Goal: Transaction & Acquisition: Purchase product/service

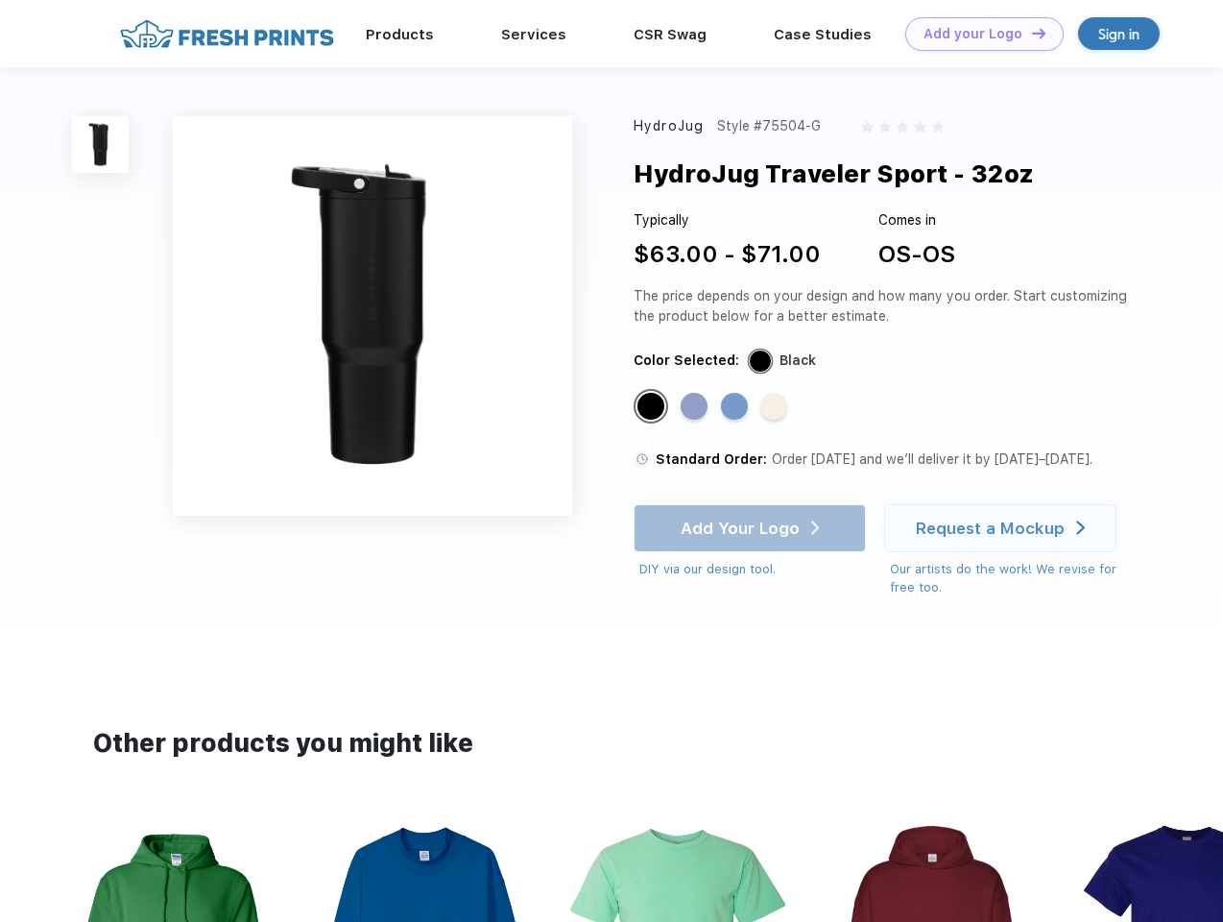
click at [977, 34] on link "Add your Logo Design Tool" at bounding box center [984, 34] width 158 height 34
click at [0, 0] on div "Design Tool" at bounding box center [0, 0] width 0 height 0
click at [1030, 33] on link "Add your Logo Design Tool" at bounding box center [984, 34] width 158 height 34
click at [101, 144] on img at bounding box center [100, 144] width 57 height 57
click at [653, 407] on div "Standard Color" at bounding box center [651, 406] width 27 height 27
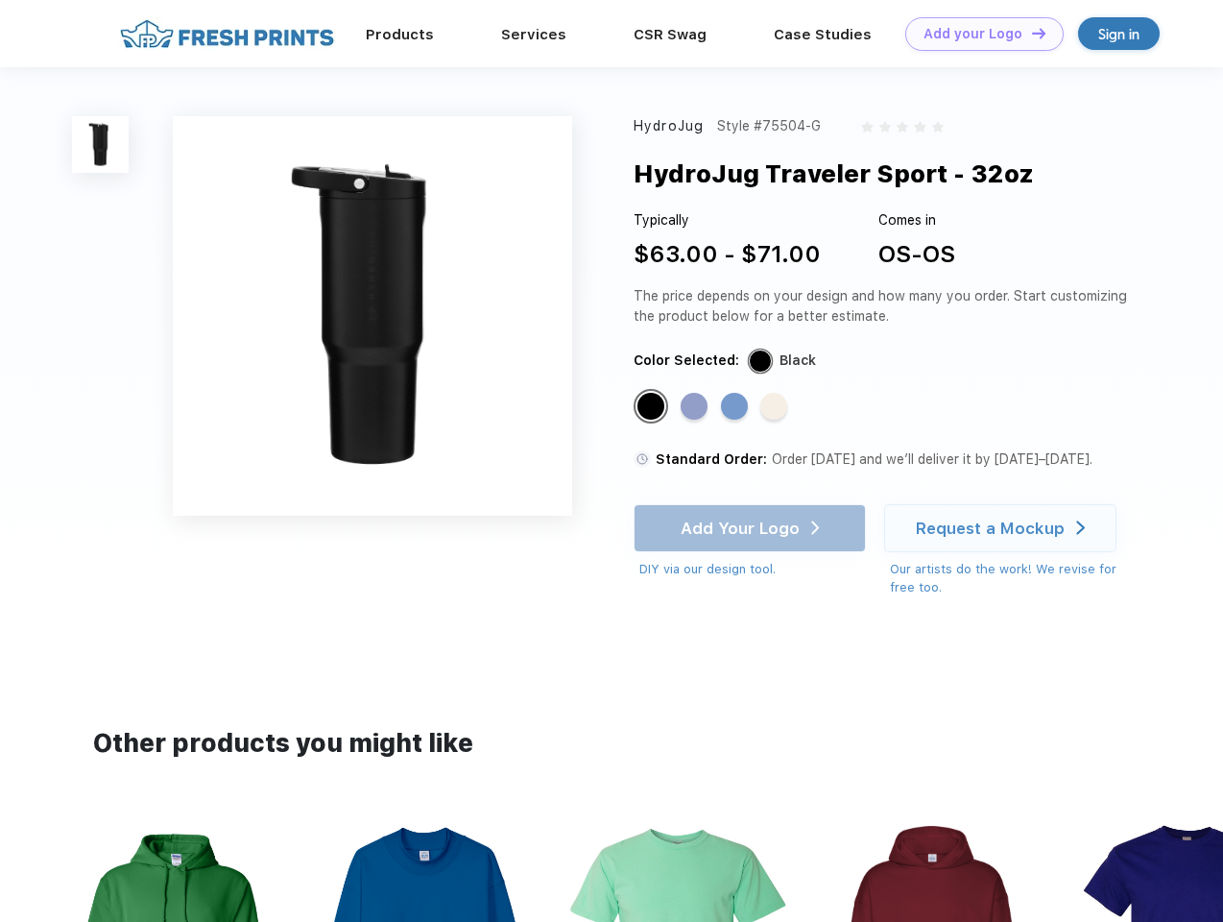
click at [696, 407] on div "Standard Color" at bounding box center [694, 406] width 27 height 27
click at [736, 407] on div "Standard Color" at bounding box center [734, 406] width 27 height 27
click at [776, 407] on div "Standard Color" at bounding box center [773, 406] width 27 height 27
click at [752, 528] on div "Add Your Logo DIY via our design tool. Ah shoot! This product isn't up in our d…" at bounding box center [750, 541] width 232 height 75
click at [1003, 528] on div "Request a Mockup" at bounding box center [990, 527] width 149 height 19
